Goal: Navigation & Orientation: Go to known website

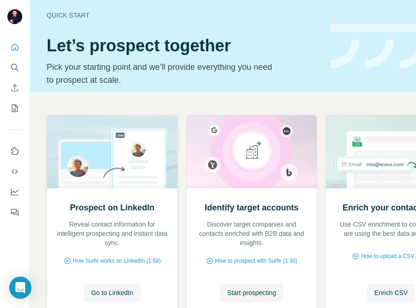
scroll to position [70, 0]
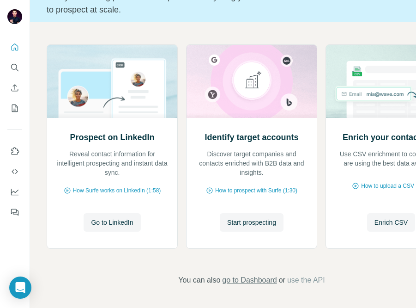
click at [247, 276] on span "go to Dashboard" at bounding box center [249, 279] width 55 height 11
